Goal: Task Accomplishment & Management: Manage account settings

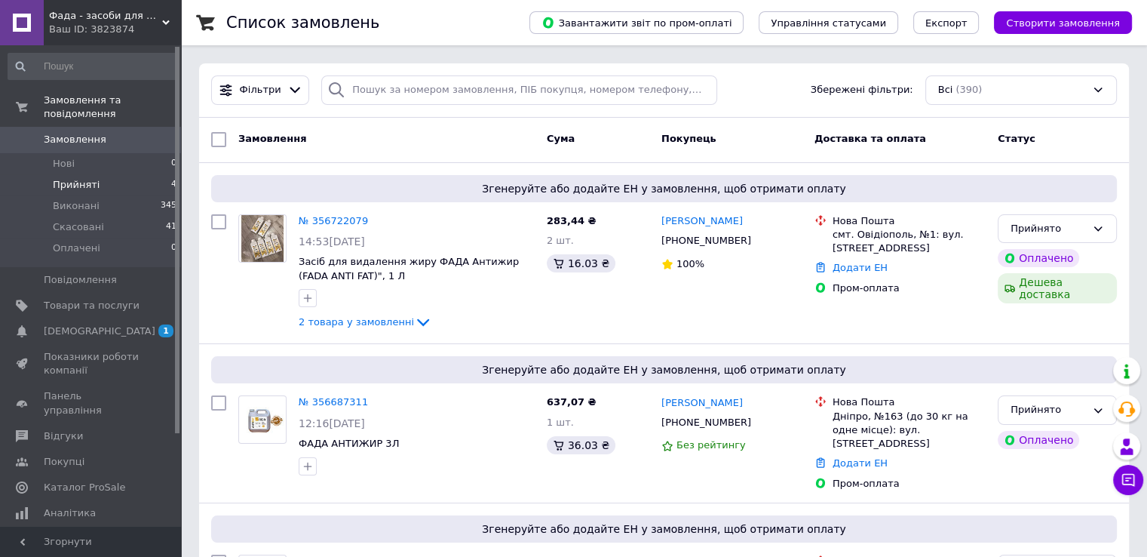
click at [84, 178] on span "Прийняті" at bounding box center [76, 185] width 47 height 14
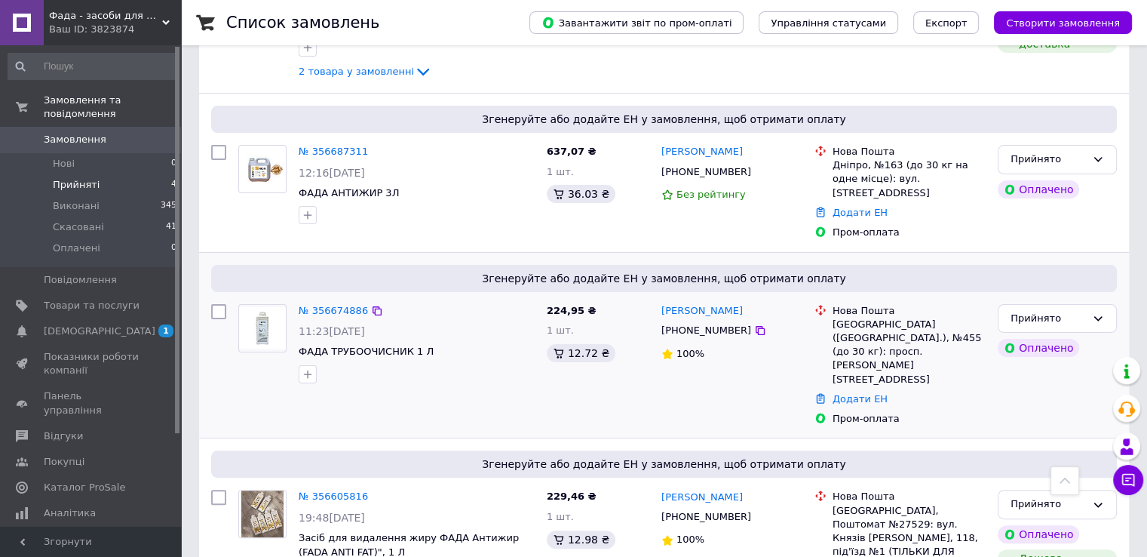
scroll to position [307, 0]
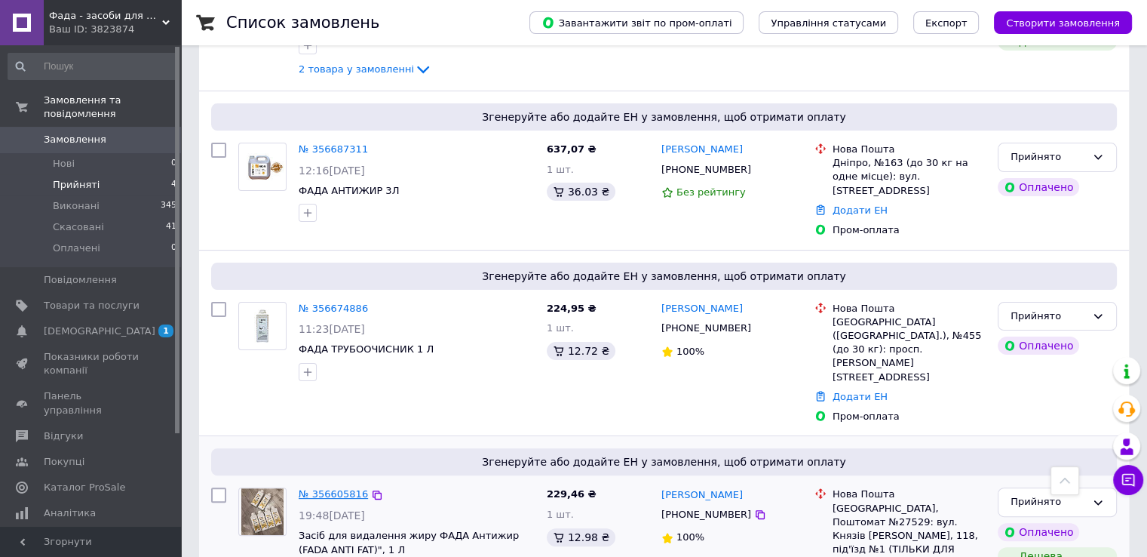
click at [342, 488] on link "№ 356605816" at bounding box center [333, 493] width 69 height 11
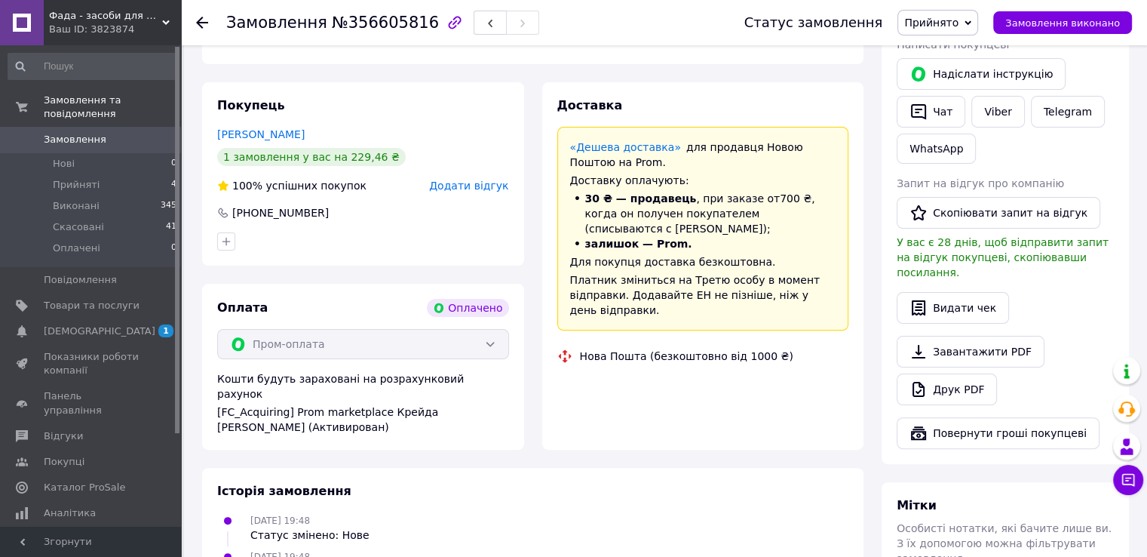
scroll to position [561, 0]
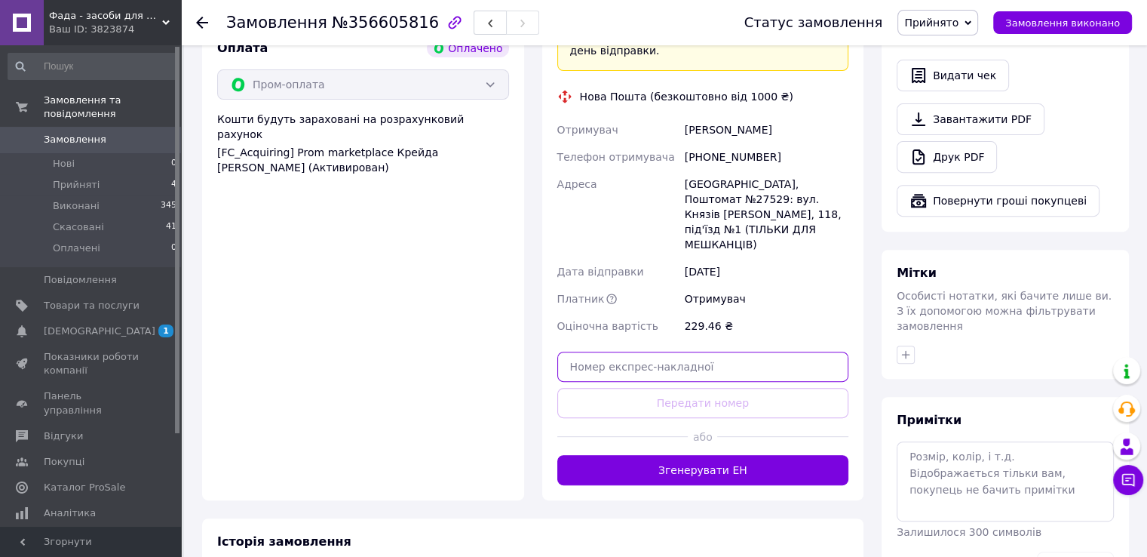
click at [682, 352] on input "text" at bounding box center [703, 367] width 292 height 30
paste input "20451224620302"
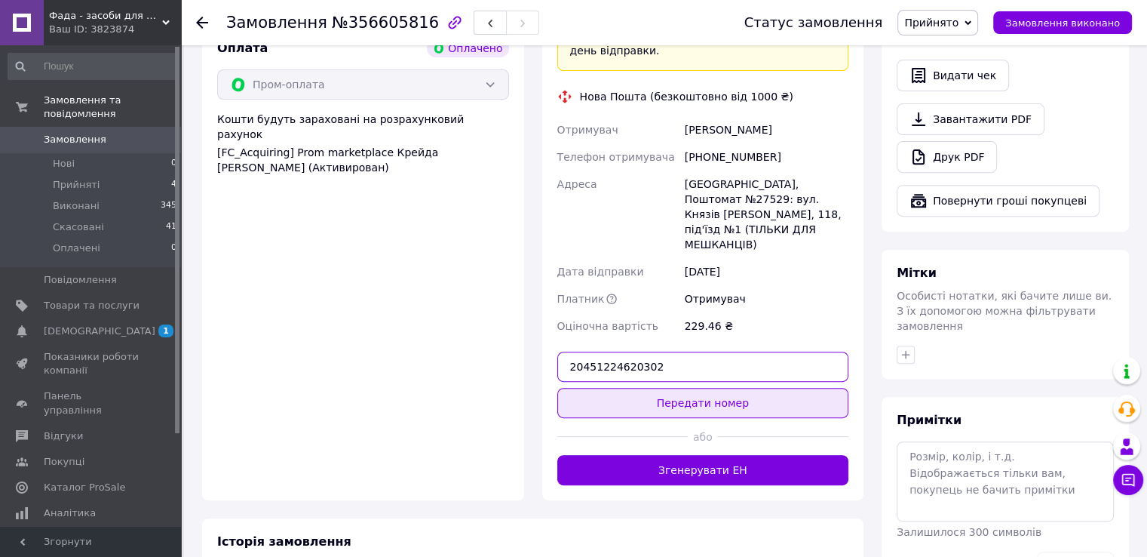
type input "20451224620302"
click at [704, 388] on button "Передати номер" at bounding box center [703, 403] width 292 height 30
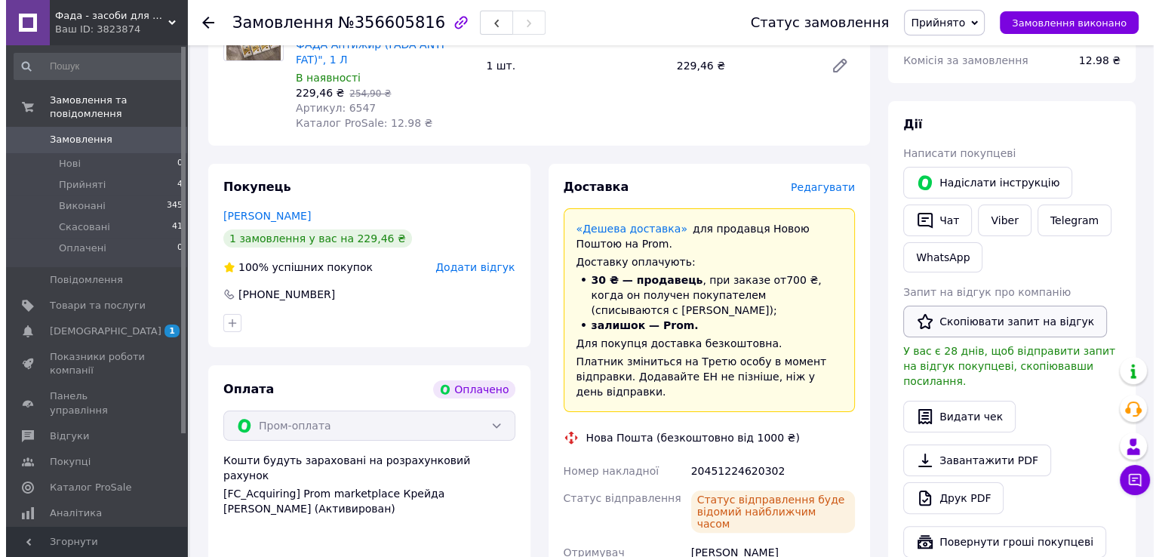
scroll to position [184, 0]
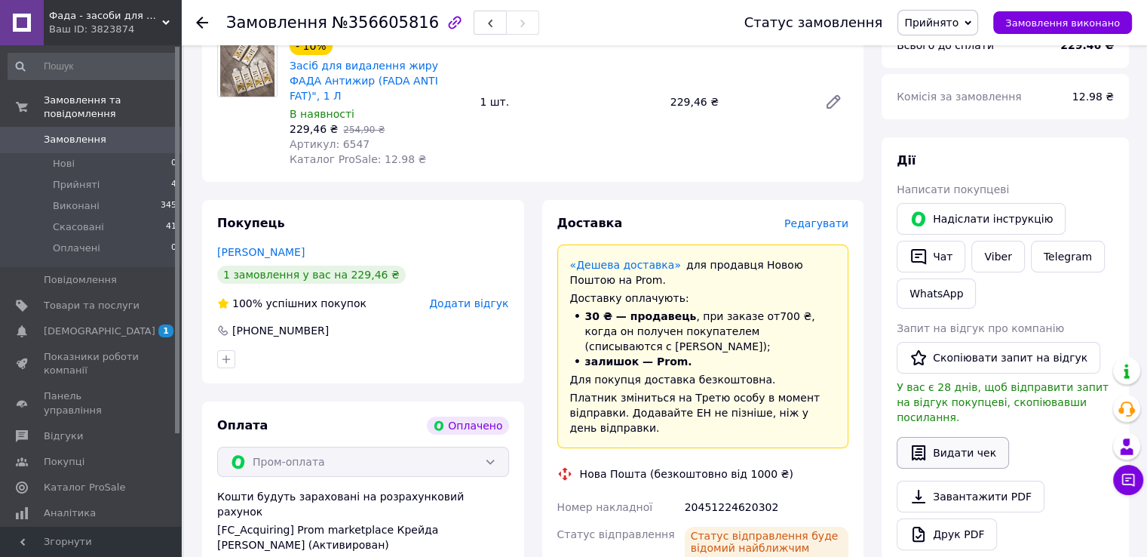
click at [966, 437] on button "Видати чек" at bounding box center [953, 453] width 112 height 32
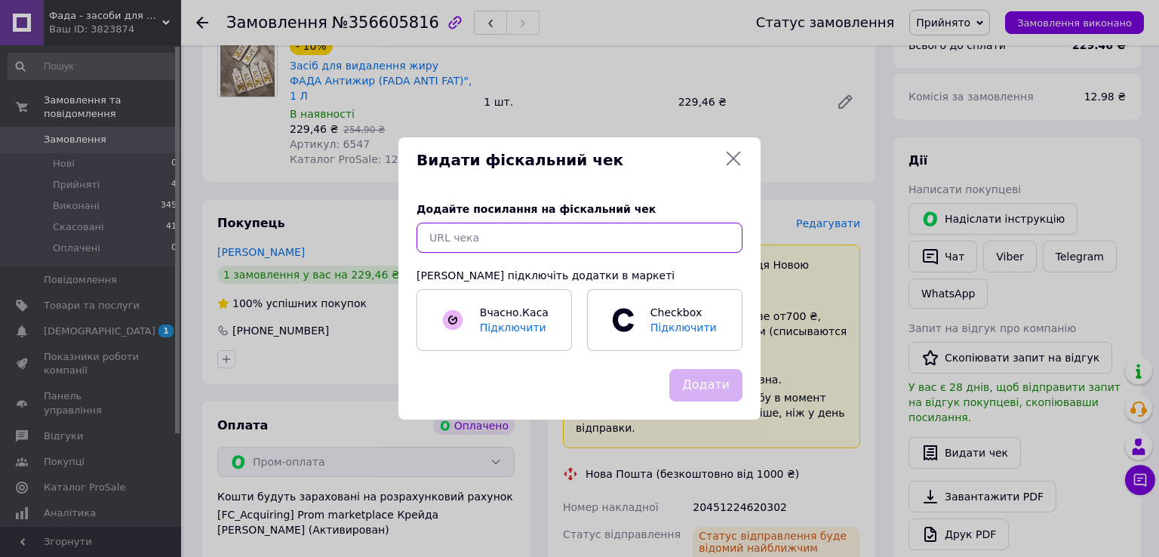
click at [534, 233] on input "text" at bounding box center [579, 238] width 326 height 30
paste input "[URL][DOMAIN_NAME]"
type input "[URL][DOMAIN_NAME]"
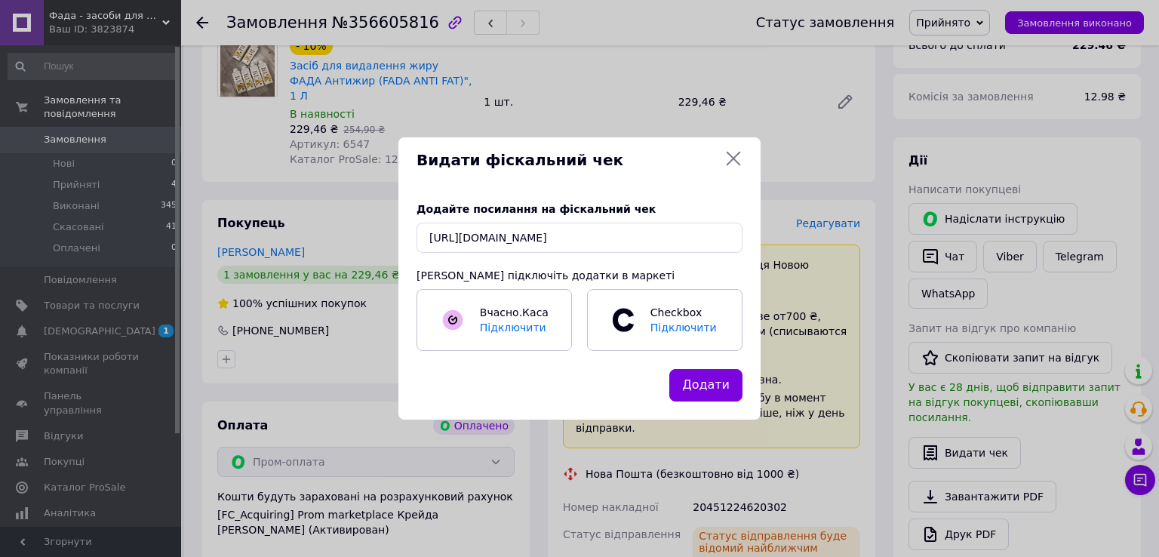
drag, startPoint x: 726, startPoint y: 385, endPoint x: 682, endPoint y: 377, distance: 45.1
click at [724, 383] on button "Додати" at bounding box center [705, 385] width 73 height 32
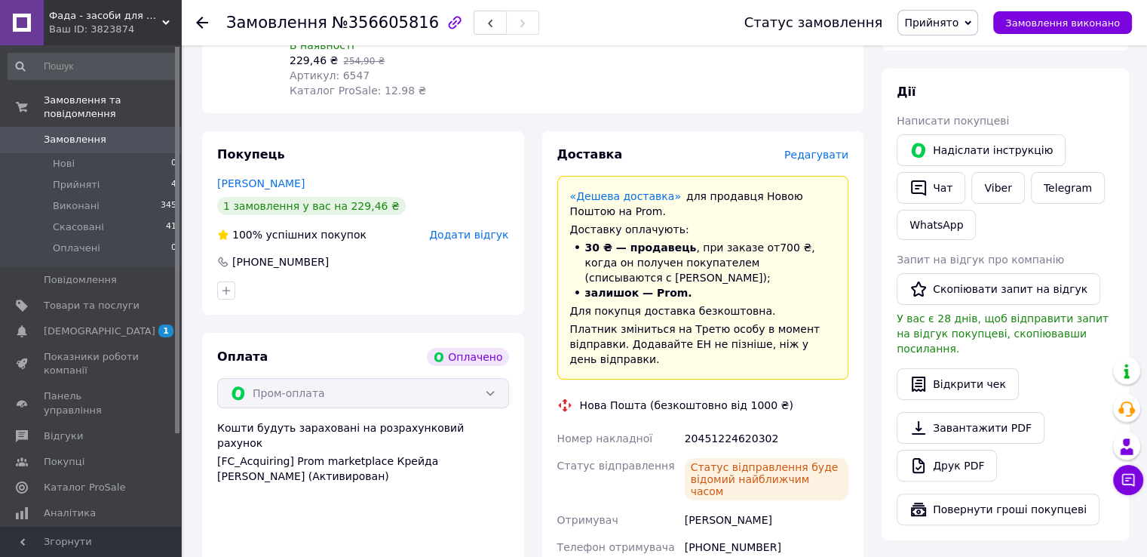
scroll to position [410, 0]
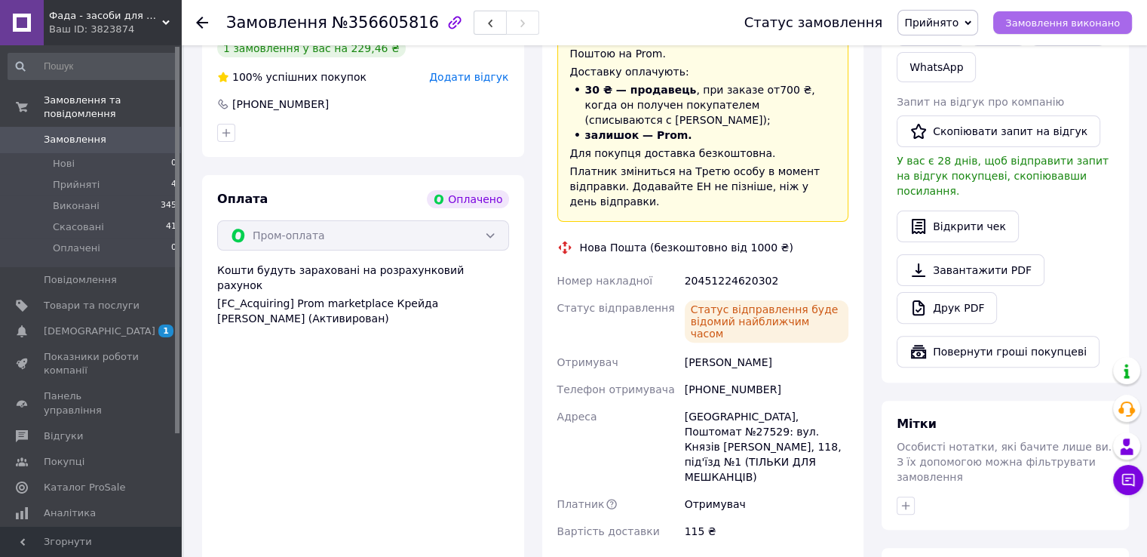
click at [1075, 17] on span "Замовлення виконано" at bounding box center [1063, 22] width 115 height 11
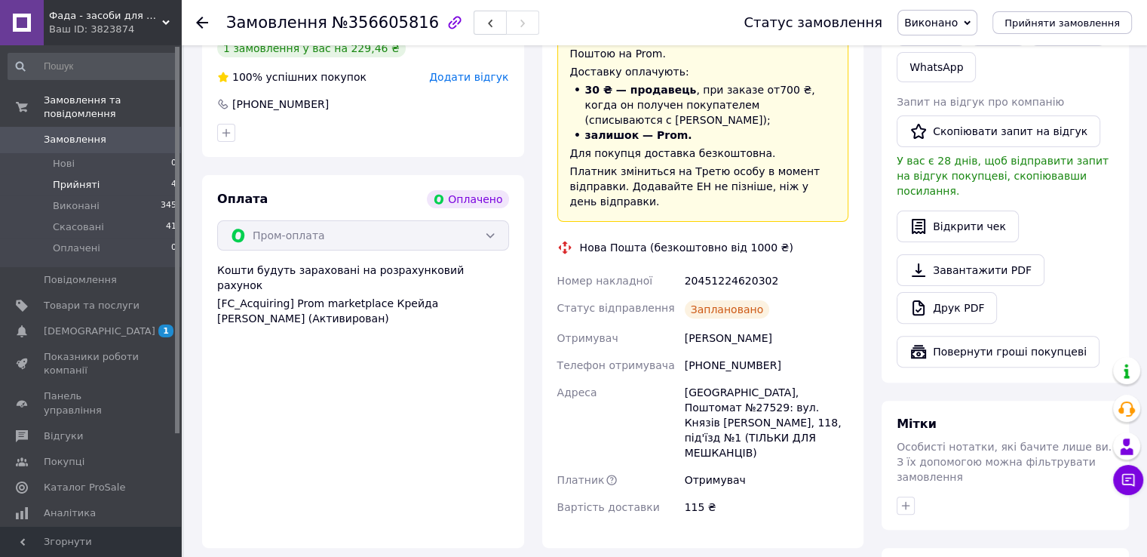
click at [82, 178] on span "Прийняті" at bounding box center [76, 185] width 47 height 14
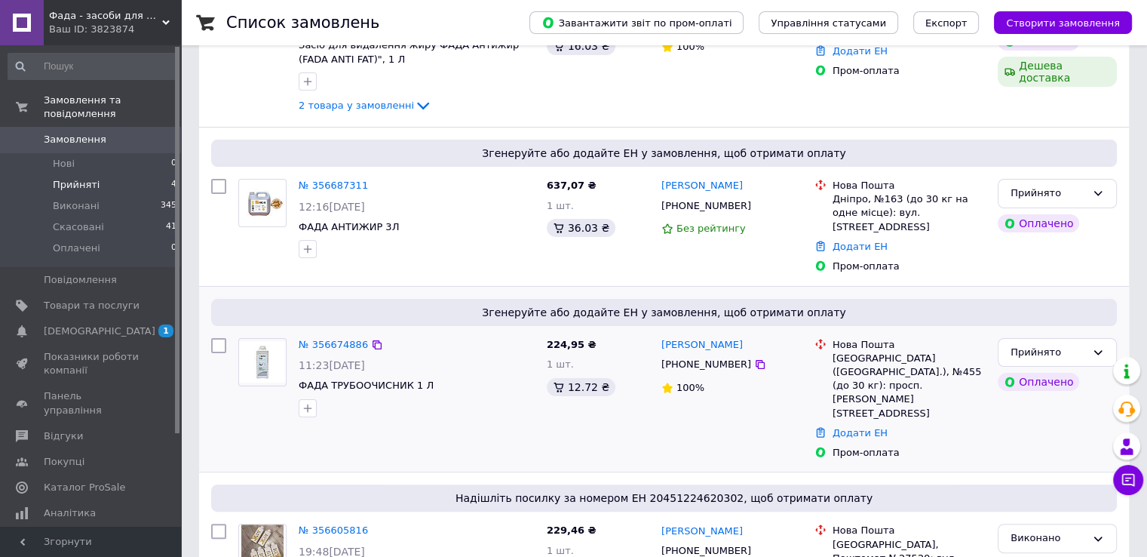
scroll to position [328, 0]
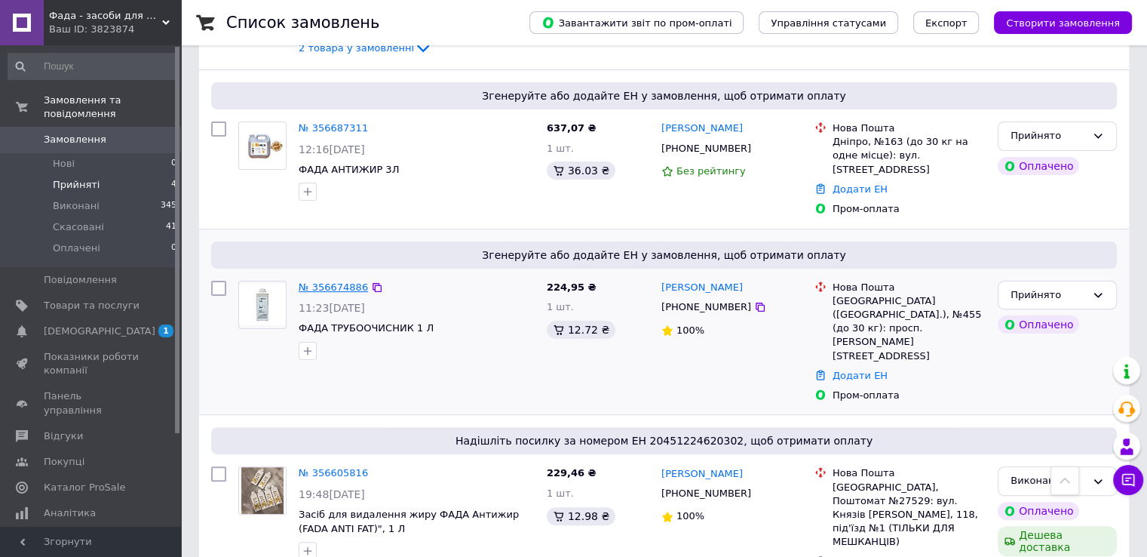
click at [320, 281] on link "№ 356674886" at bounding box center [333, 286] width 69 height 11
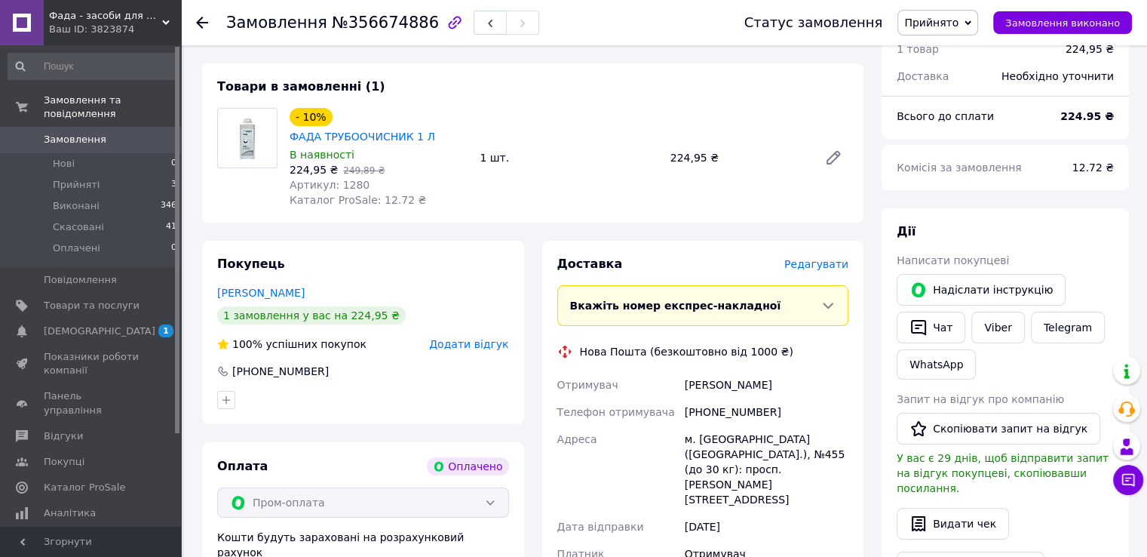
scroll to position [328, 0]
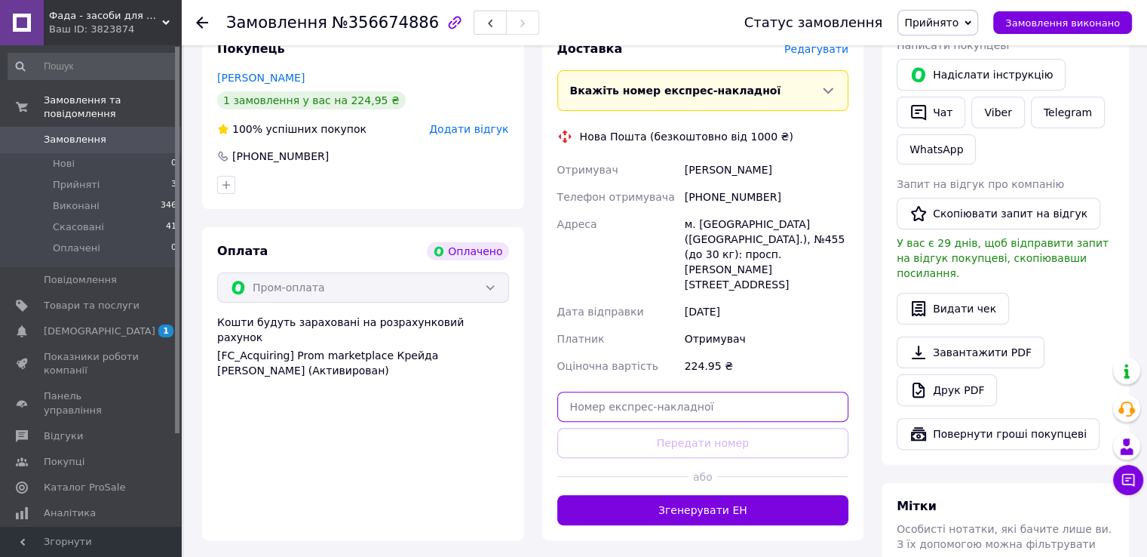
click at [719, 391] on input "text" at bounding box center [703, 406] width 292 height 30
paste input "20451224620016"
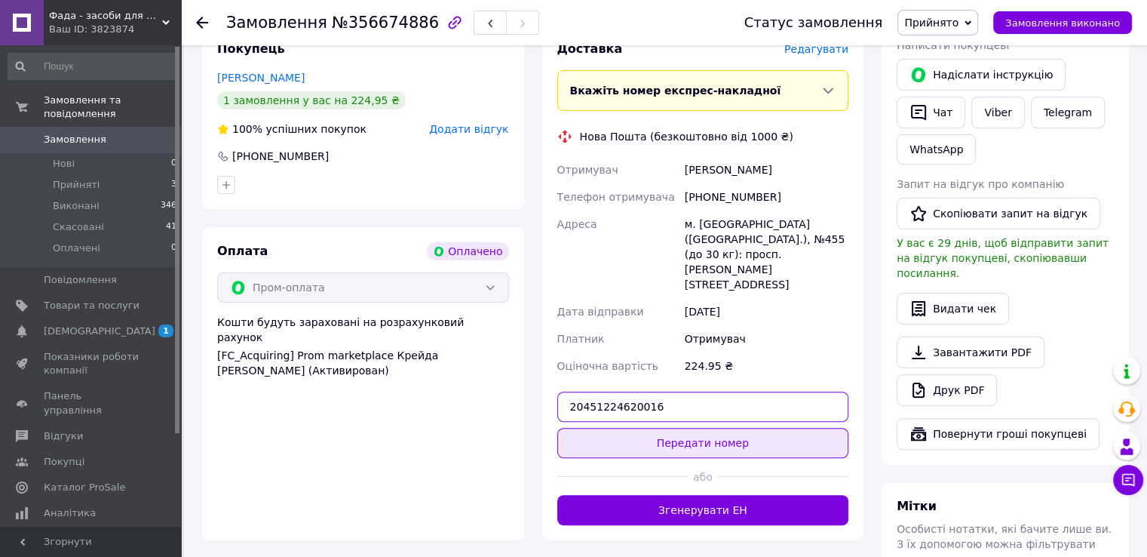
type input "20451224620016"
click at [720, 428] on button "Передати номер" at bounding box center [703, 443] width 292 height 30
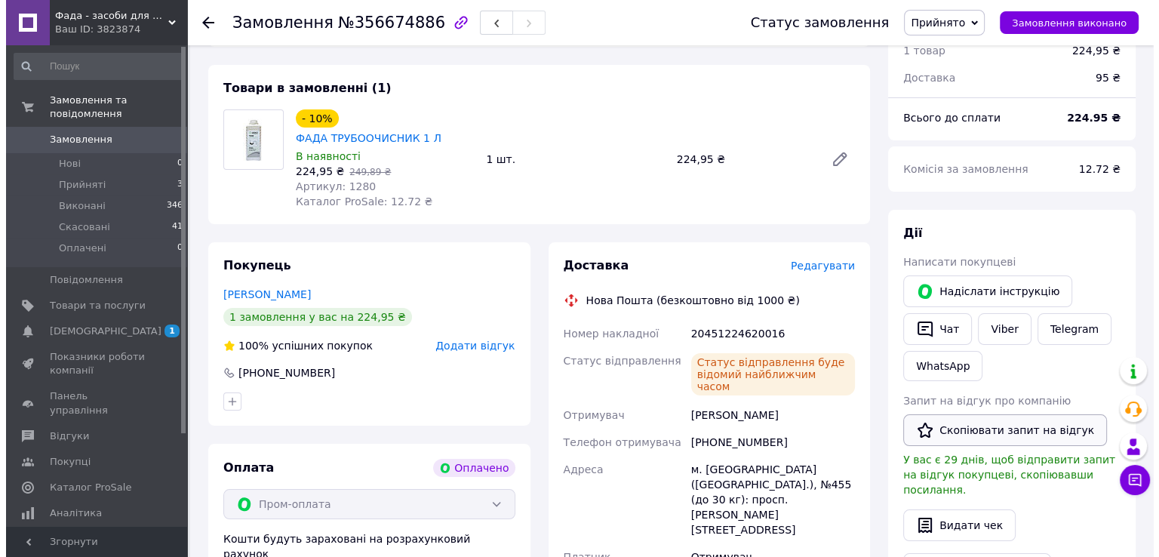
scroll to position [253, 0]
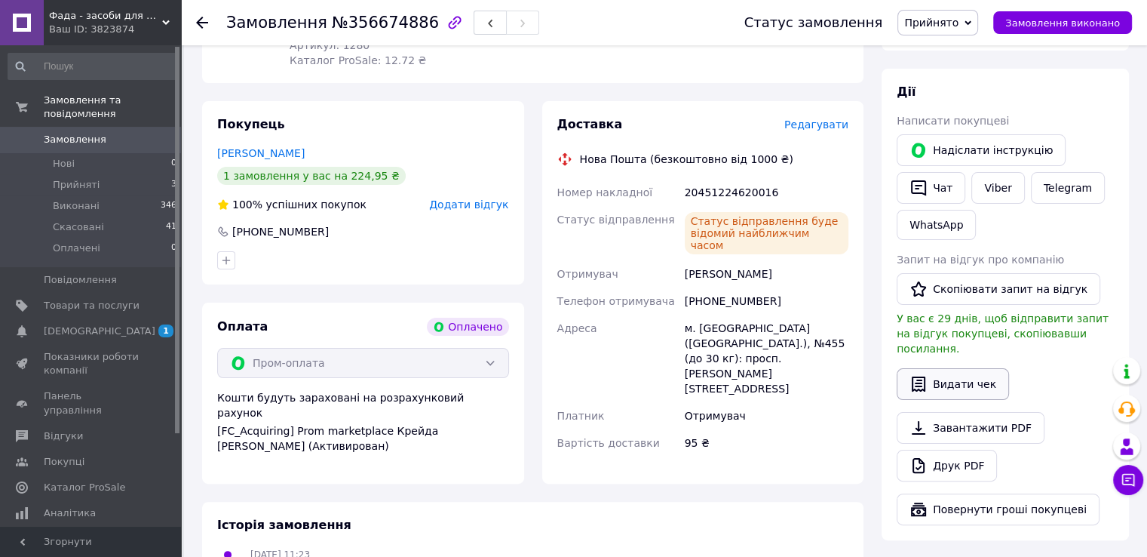
click at [955, 372] on button "Видати чек" at bounding box center [953, 384] width 112 height 32
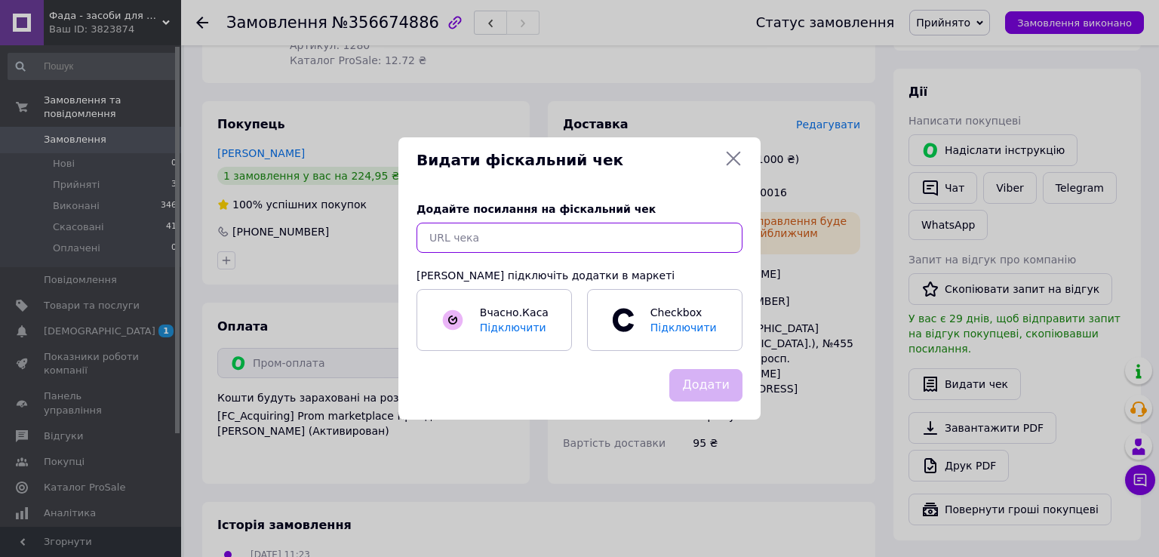
click at [683, 239] on input "text" at bounding box center [579, 238] width 326 height 30
paste input "[URL][DOMAIN_NAME]"
type input "[URL][DOMAIN_NAME]"
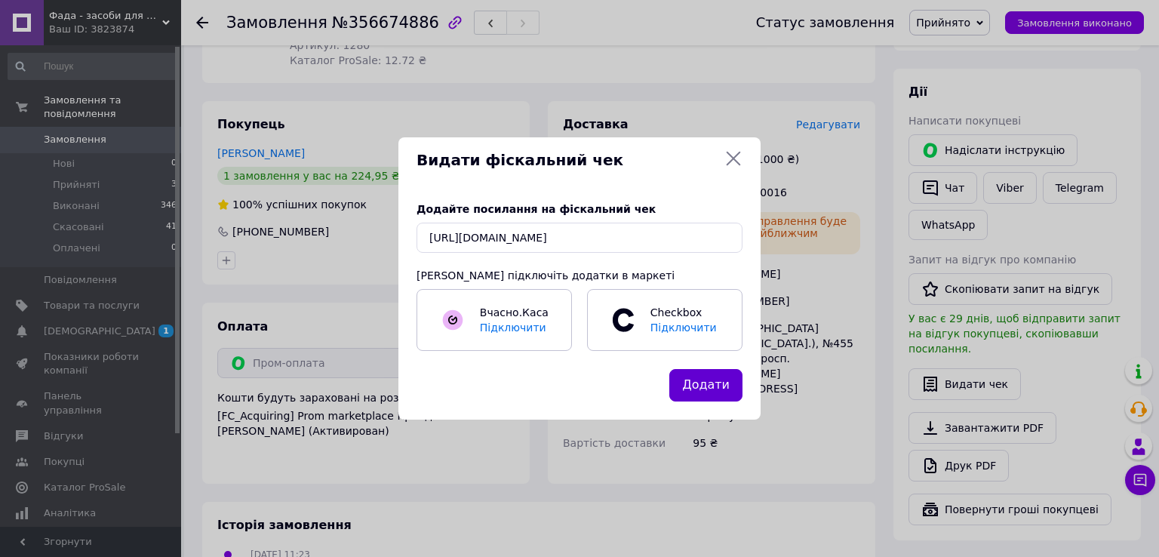
click at [726, 381] on button "Додати" at bounding box center [705, 385] width 73 height 32
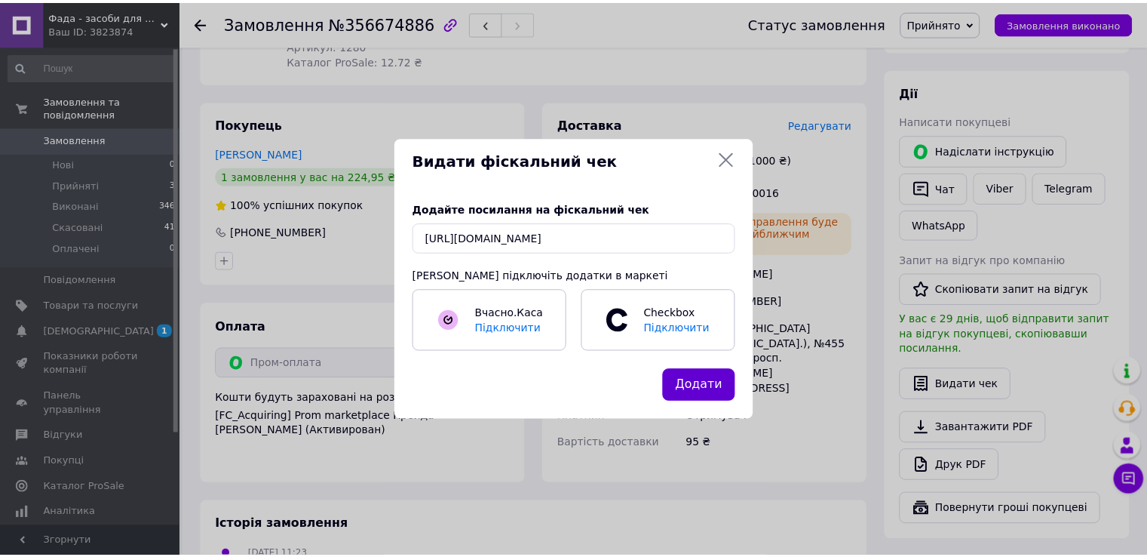
scroll to position [0, 0]
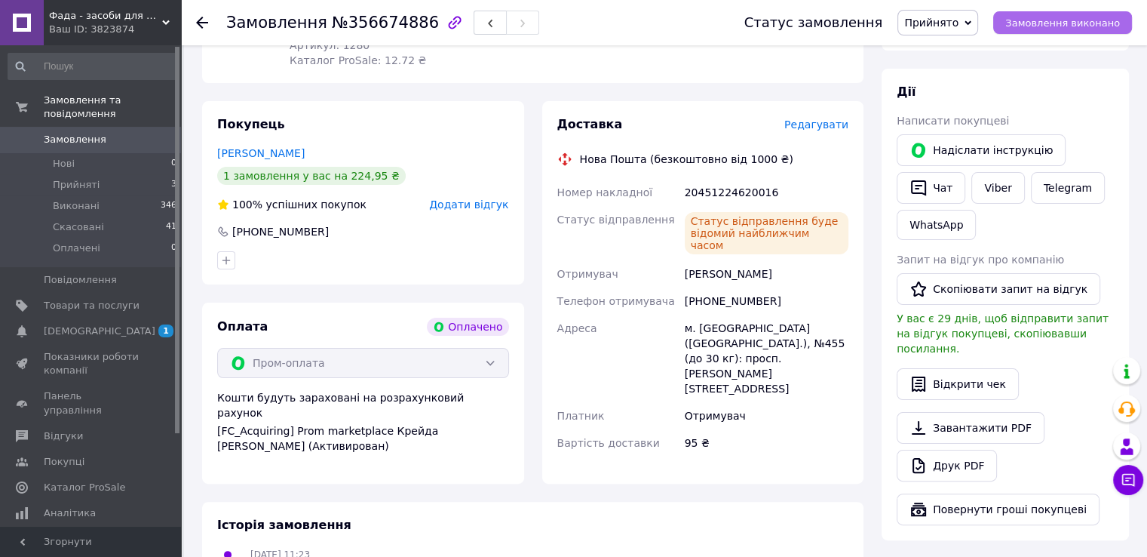
click at [1024, 23] on span "Замовлення виконано" at bounding box center [1063, 22] width 115 height 11
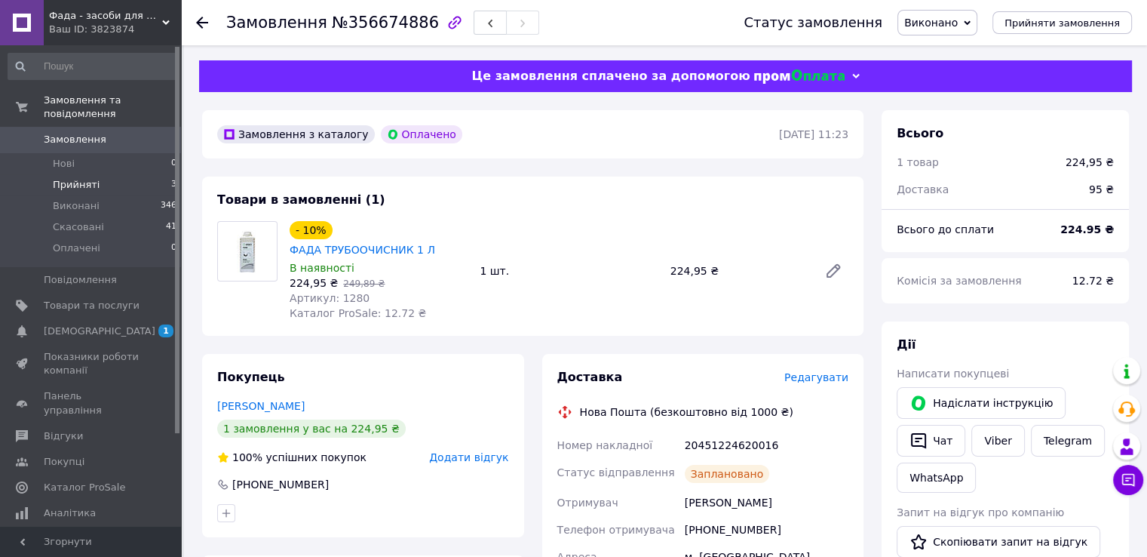
click at [80, 178] on span "Прийняті" at bounding box center [76, 185] width 47 height 14
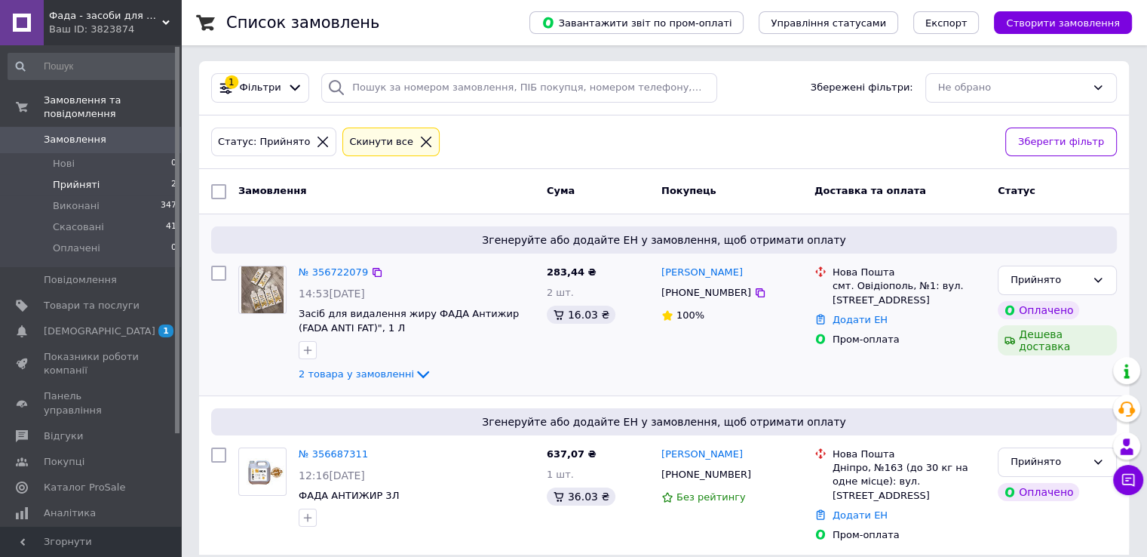
scroll to position [3, 0]
click at [331, 451] on link "№ 356687311" at bounding box center [333, 452] width 69 height 11
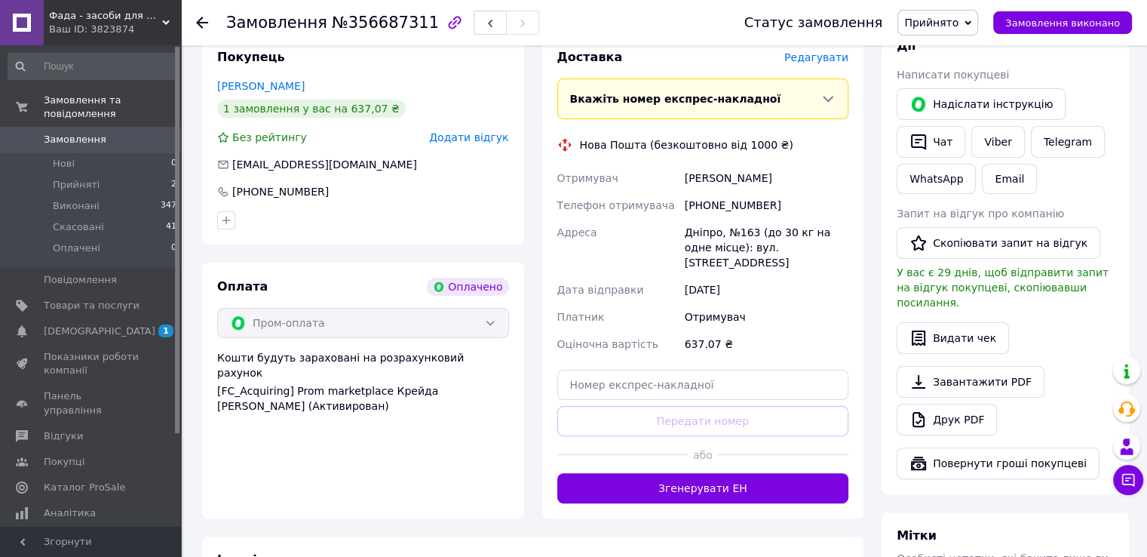
scroll to position [305, 0]
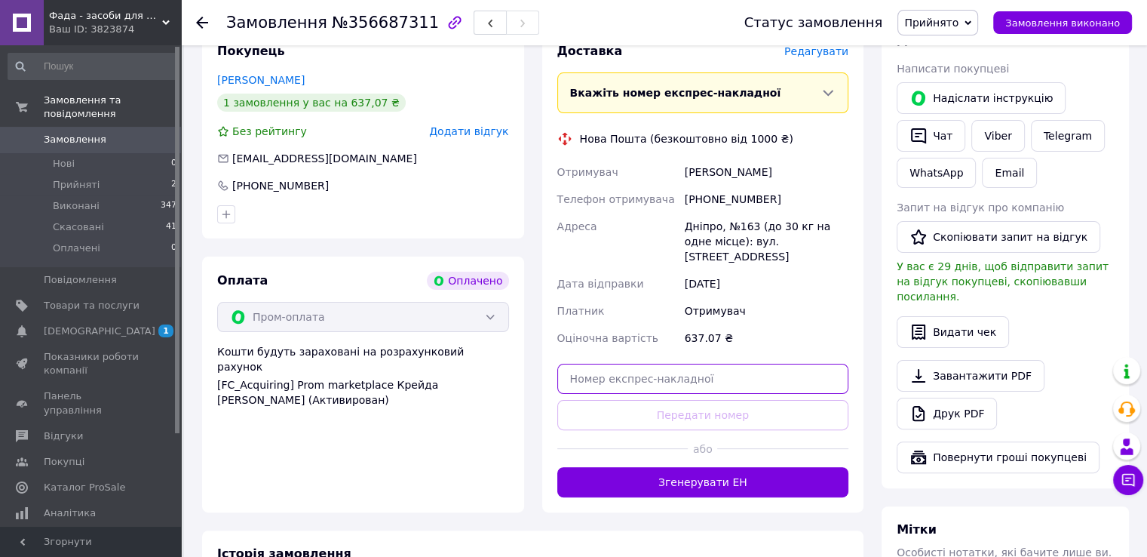
click at [656, 364] on input "text" at bounding box center [703, 379] width 292 height 30
paste input "20451224619933"
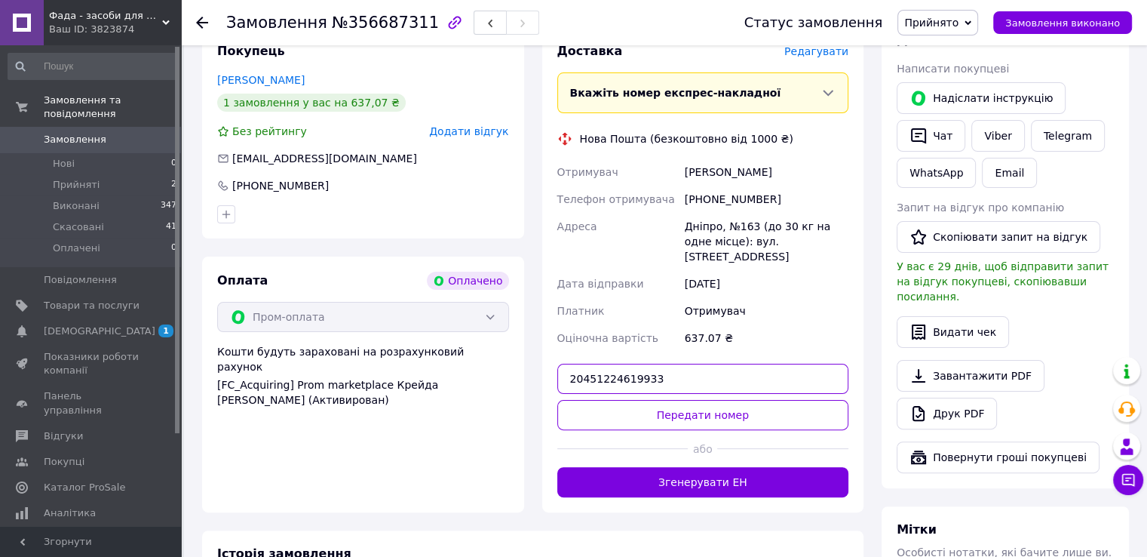
type input "20451224619933"
click at [695, 401] on button "Передати номер" at bounding box center [703, 415] width 292 height 30
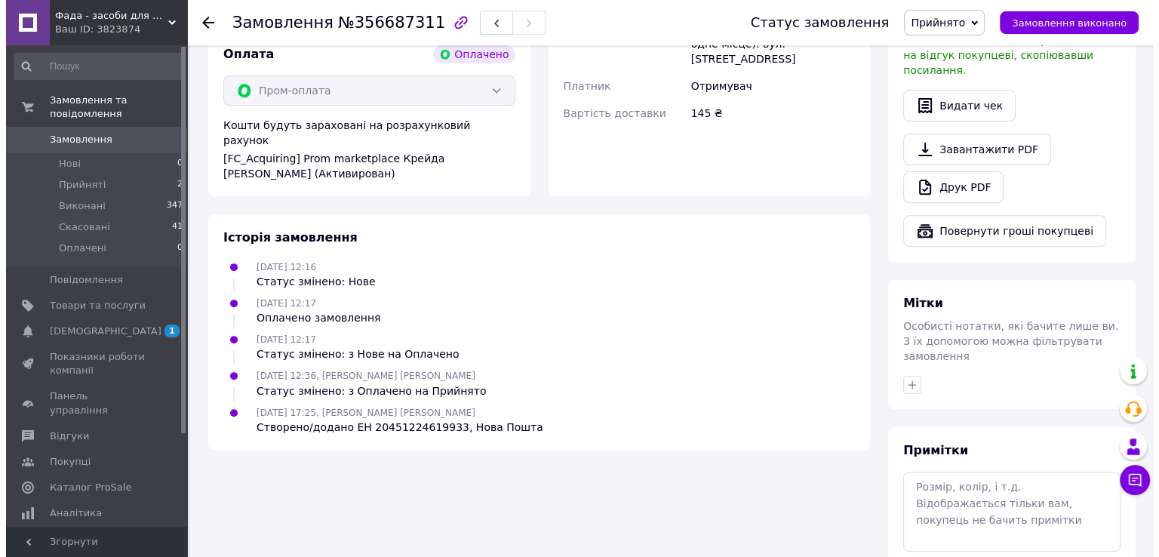
scroll to position [154, 0]
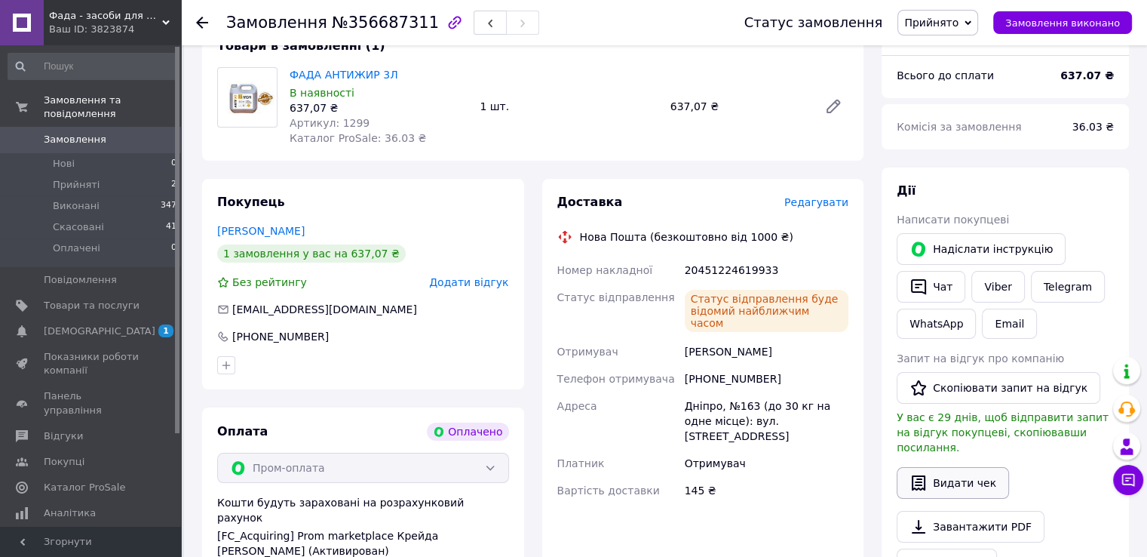
click at [959, 467] on button "Видати чек" at bounding box center [953, 483] width 112 height 32
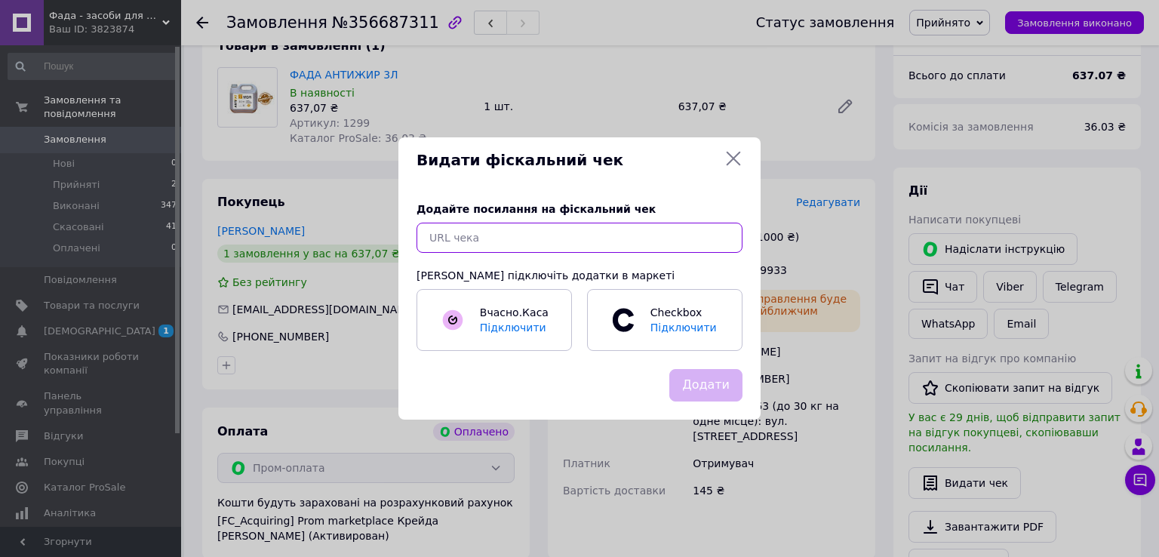
click at [541, 245] on input "text" at bounding box center [579, 238] width 326 height 30
paste input "[URL][DOMAIN_NAME]"
type input "[URL][DOMAIN_NAME]"
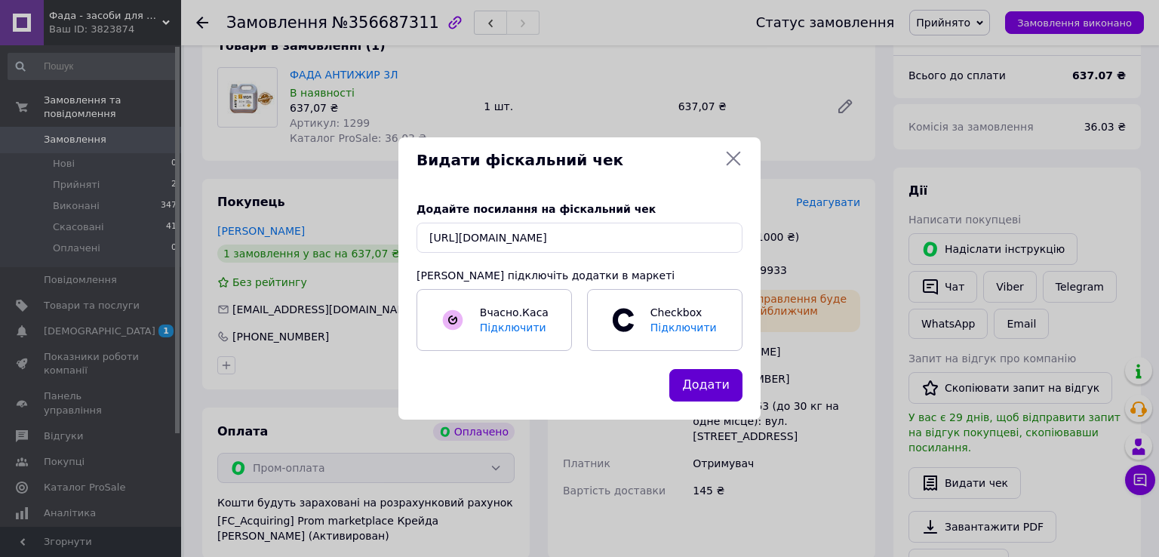
click at [712, 384] on button "Додати" at bounding box center [705, 385] width 73 height 32
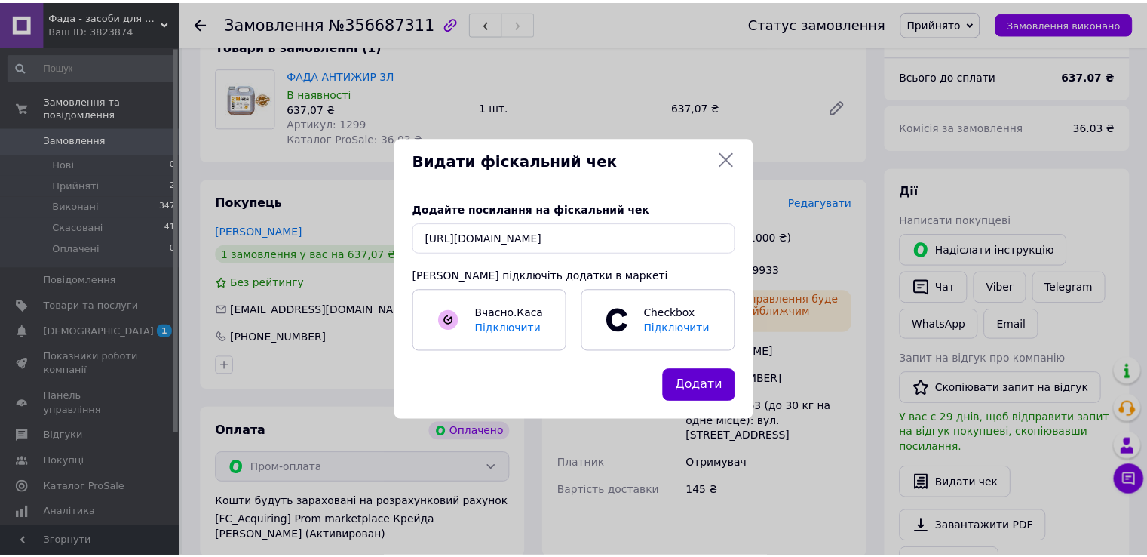
scroll to position [0, 0]
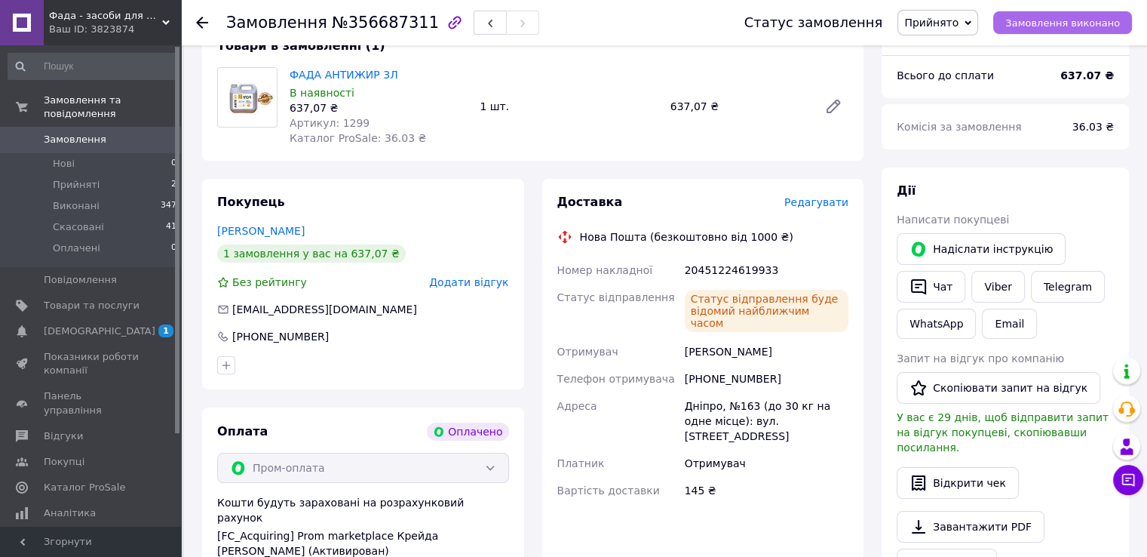
click at [1094, 26] on span "Замовлення виконано" at bounding box center [1063, 22] width 115 height 11
click at [78, 178] on span "Прийняті" at bounding box center [76, 185] width 47 height 14
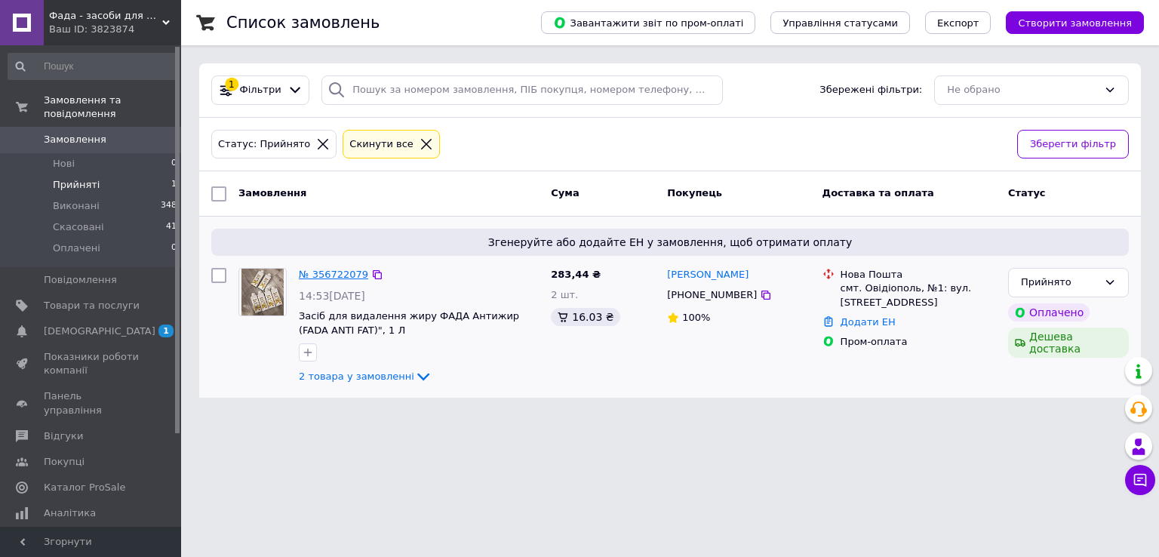
click at [330, 272] on link "№ 356722079" at bounding box center [333, 274] width 69 height 11
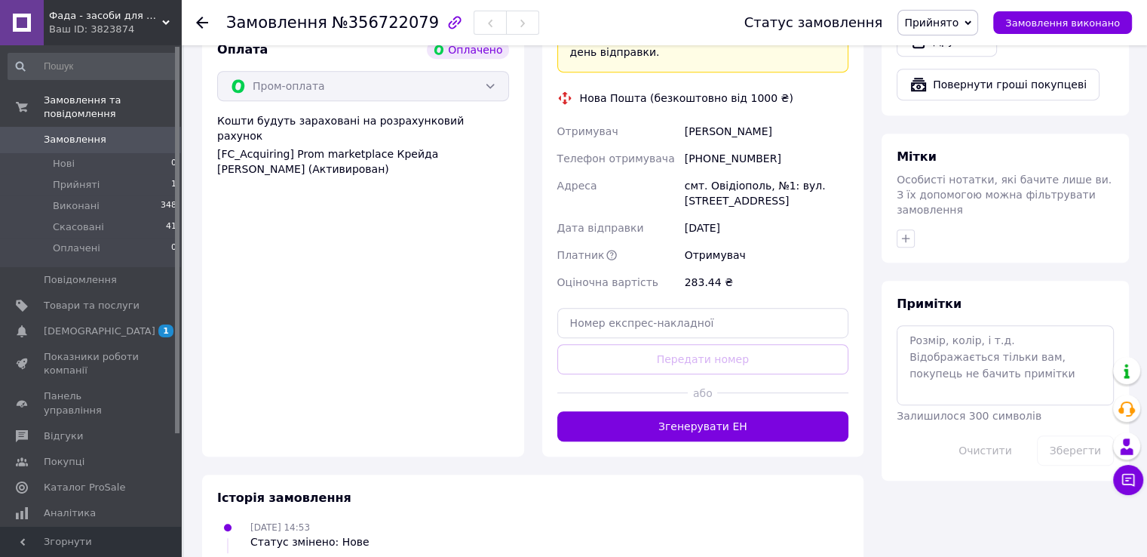
scroll to position [679, 0]
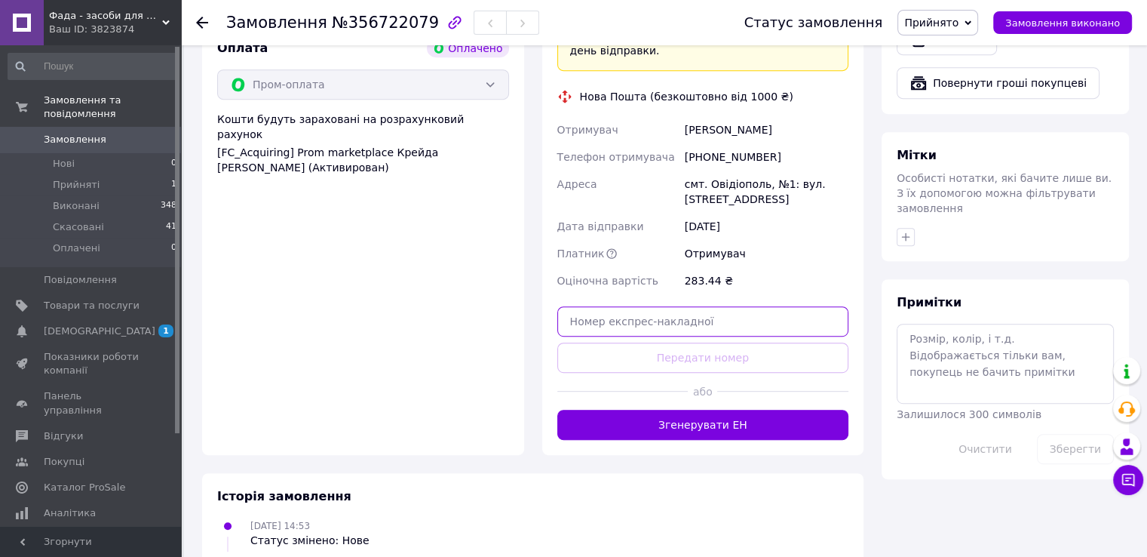
click at [662, 306] on input "text" at bounding box center [703, 321] width 292 height 30
paste input "0451224619915"
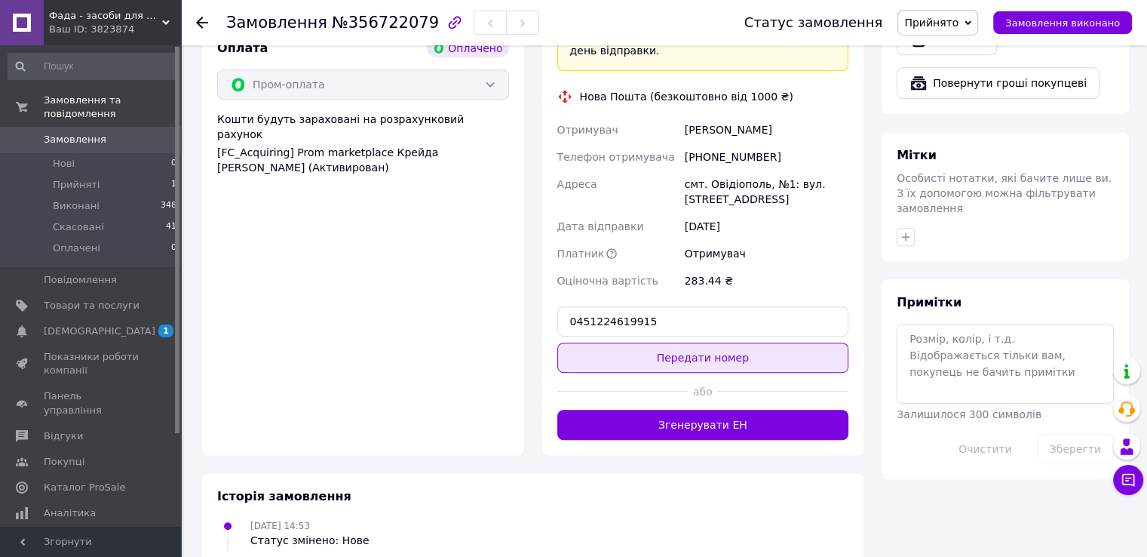
click at [678, 342] on button "Передати номер" at bounding box center [703, 357] width 292 height 30
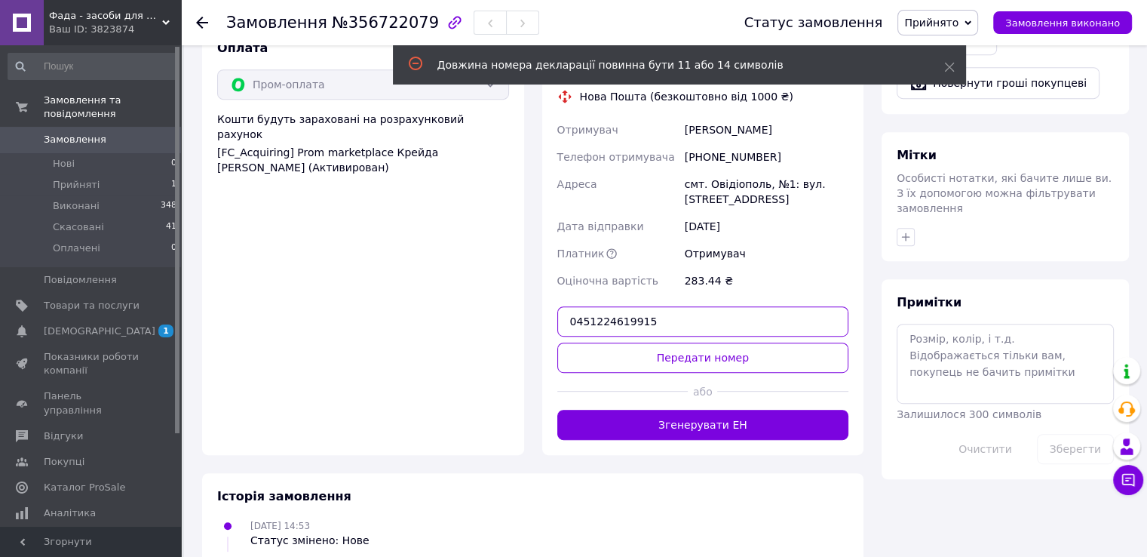
click at [572, 306] on input "0451224619915" at bounding box center [703, 321] width 292 height 30
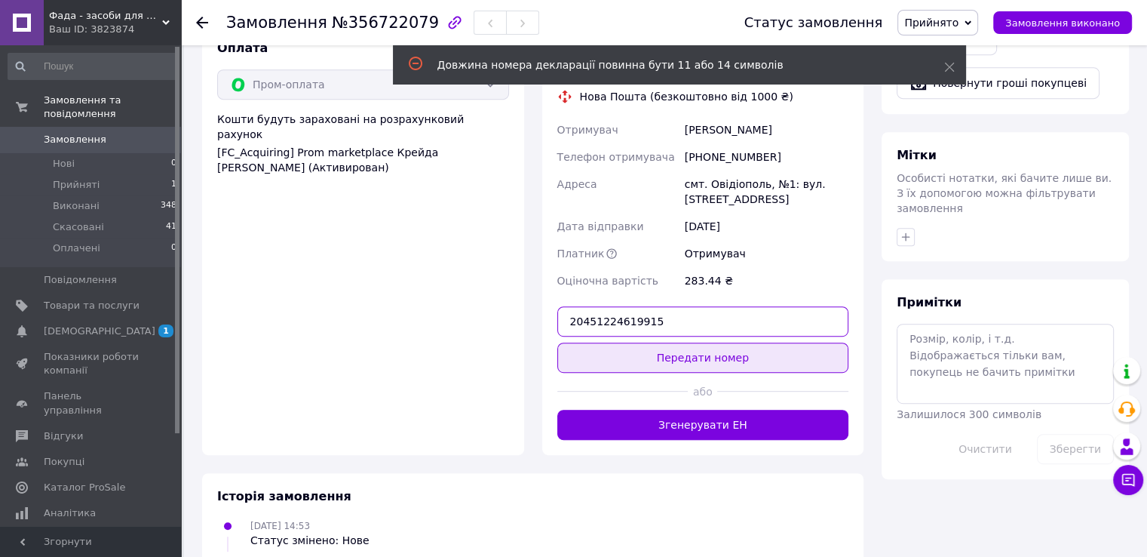
type input "20451224619915"
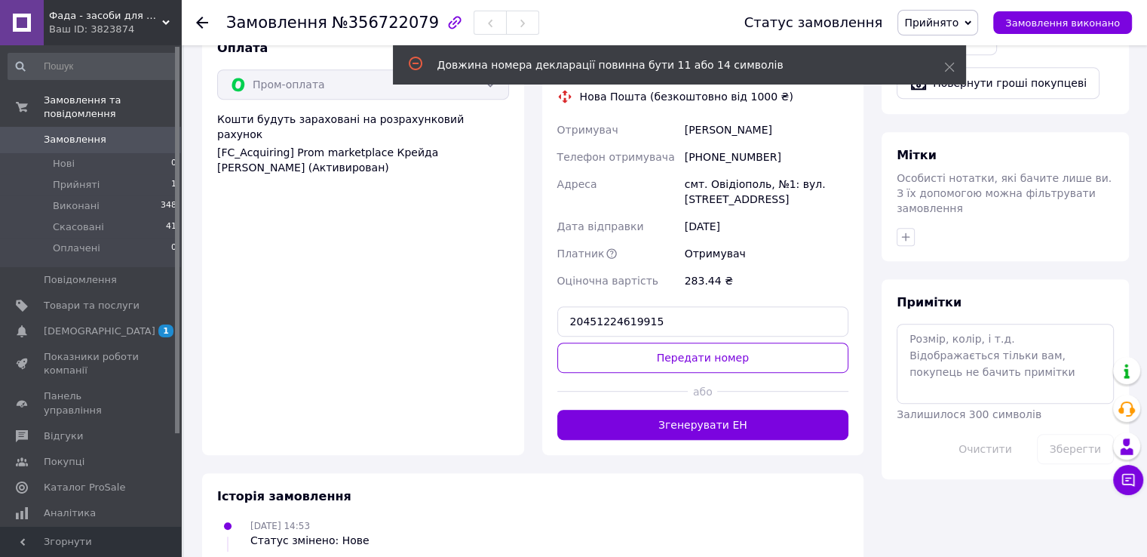
click at [667, 342] on button "Передати номер" at bounding box center [703, 357] width 292 height 30
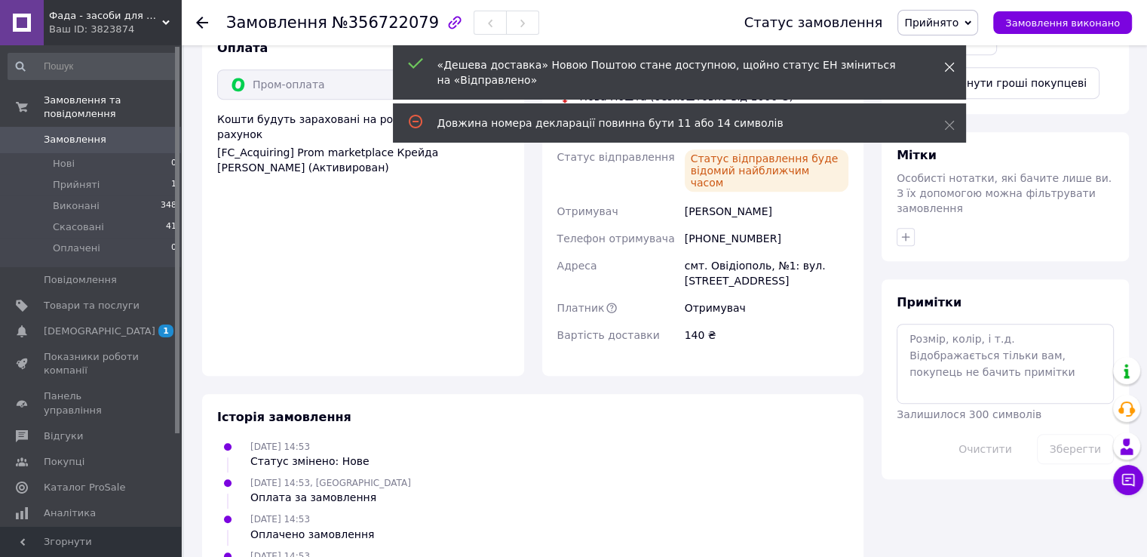
click at [947, 60] on span at bounding box center [949, 67] width 11 height 15
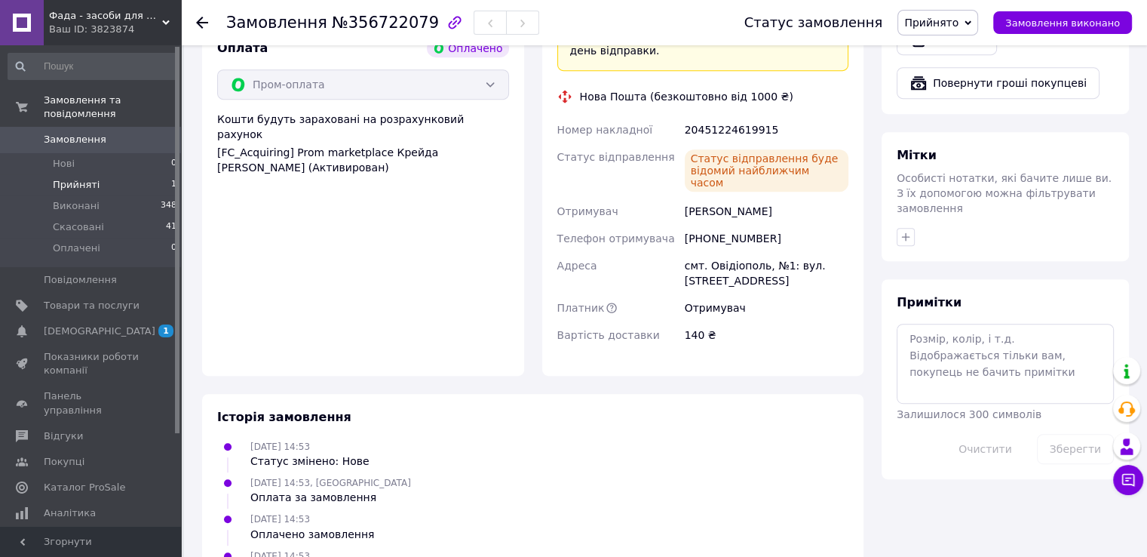
click at [81, 178] on span "Прийняті" at bounding box center [76, 185] width 47 height 14
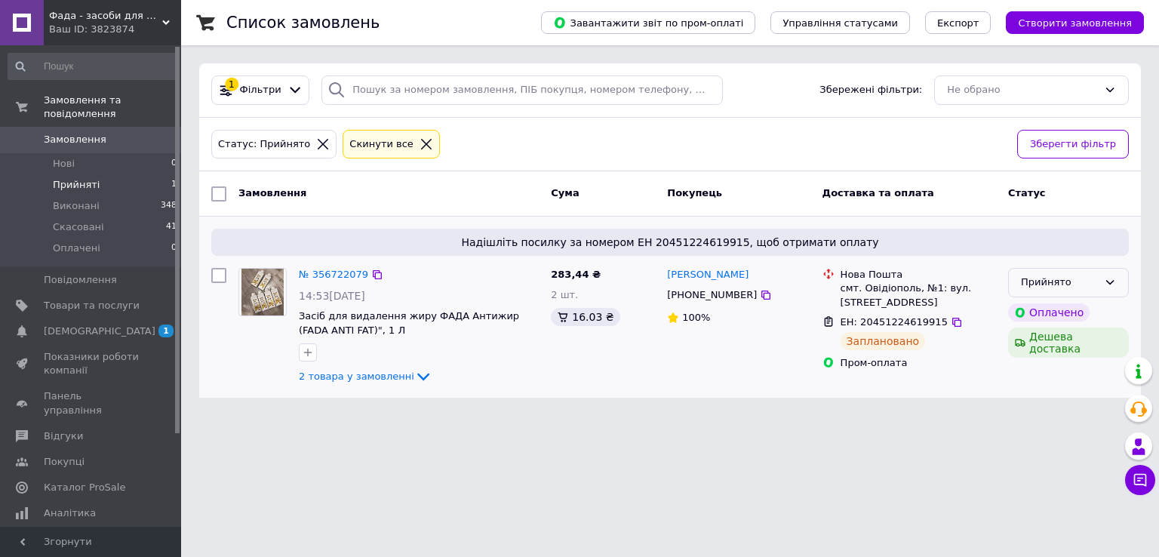
click at [1103, 281] on div "Прийнято" at bounding box center [1068, 282] width 121 height 29
click at [1045, 312] on li "Виконано" at bounding box center [1068, 314] width 119 height 28
click at [81, 324] on span "[DEMOGRAPHIC_DATA]" at bounding box center [100, 331] width 112 height 14
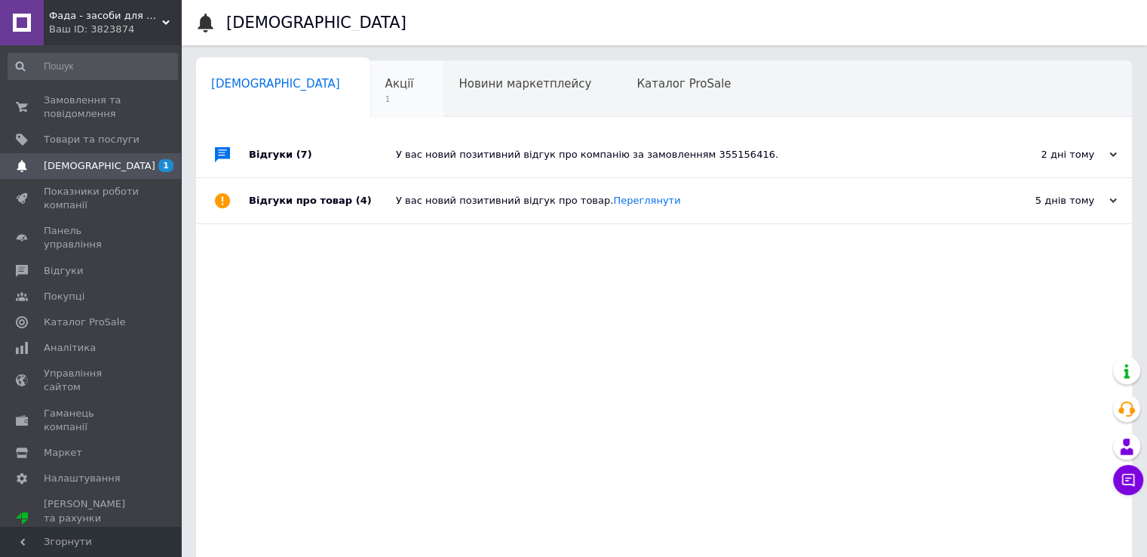
click at [385, 77] on span "Акції" at bounding box center [399, 84] width 29 height 14
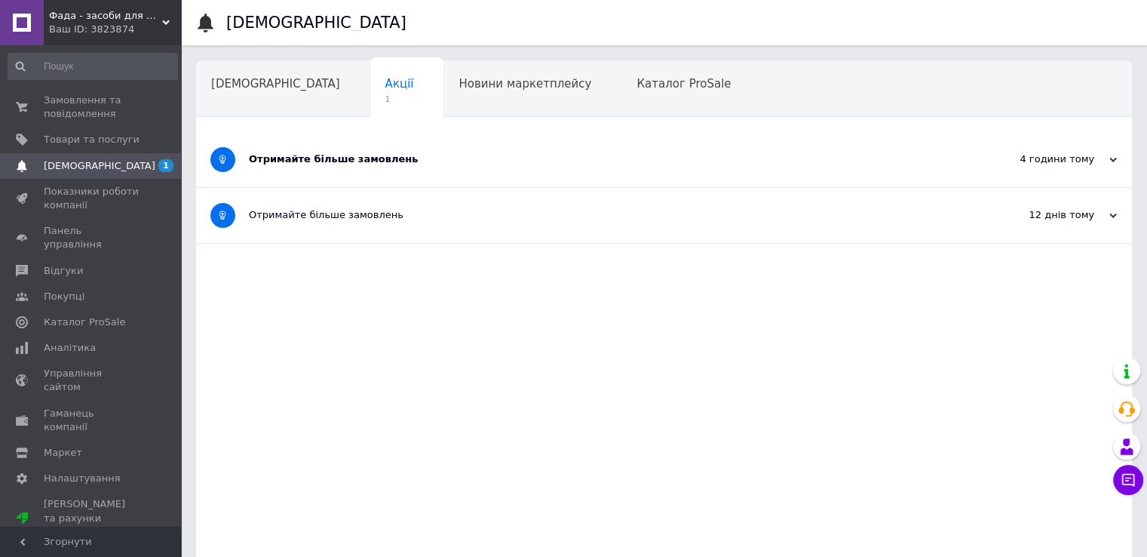
click at [368, 161] on div "Отримайте більше замовлень" at bounding box center [607, 159] width 717 height 14
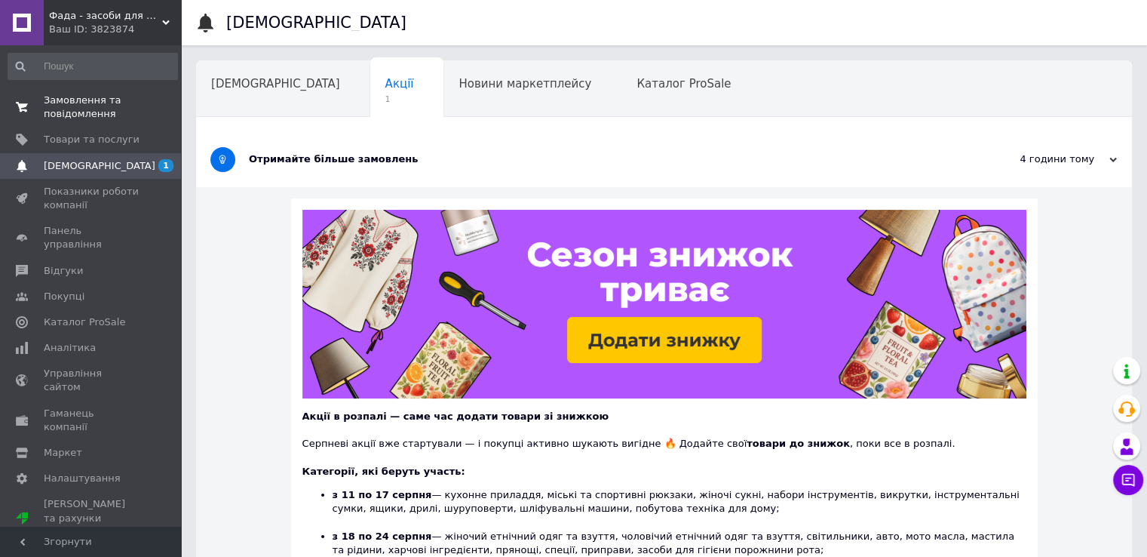
click at [84, 100] on span "Замовлення та повідомлення" at bounding box center [92, 107] width 96 height 27
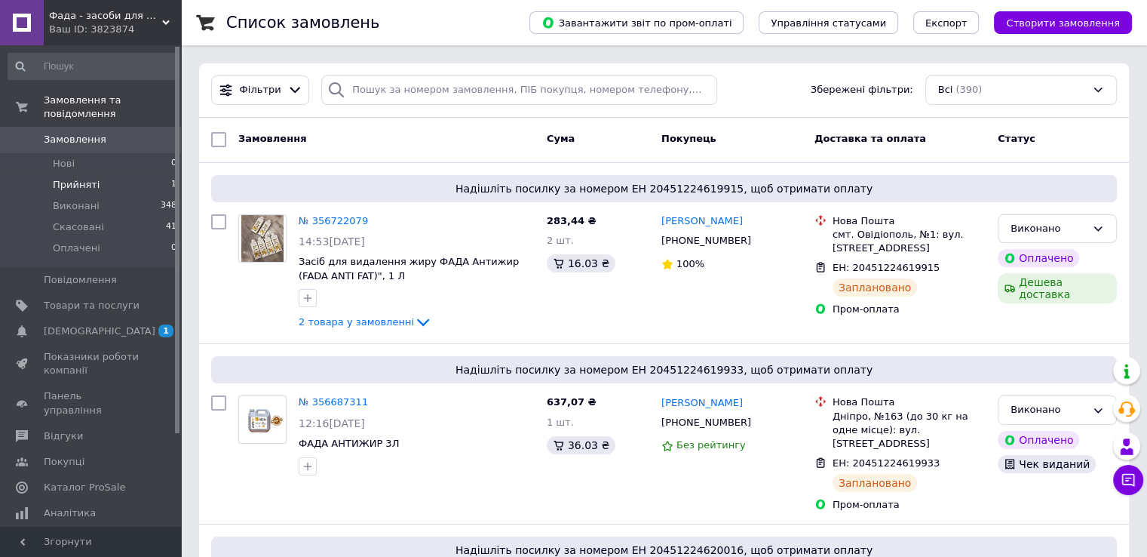
click at [78, 178] on span "Прийняті" at bounding box center [76, 185] width 47 height 14
